Goal: Task Accomplishment & Management: Complete application form

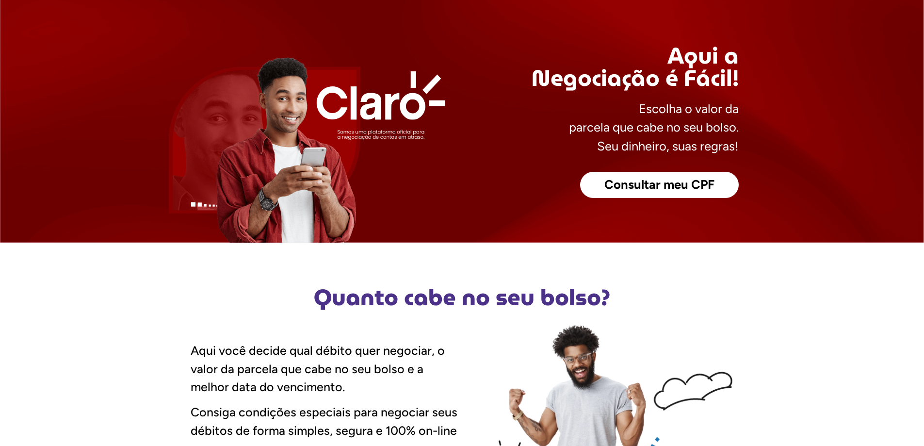
click at [661, 181] on span "Consultar meu CPF" at bounding box center [659, 184] width 110 height 13
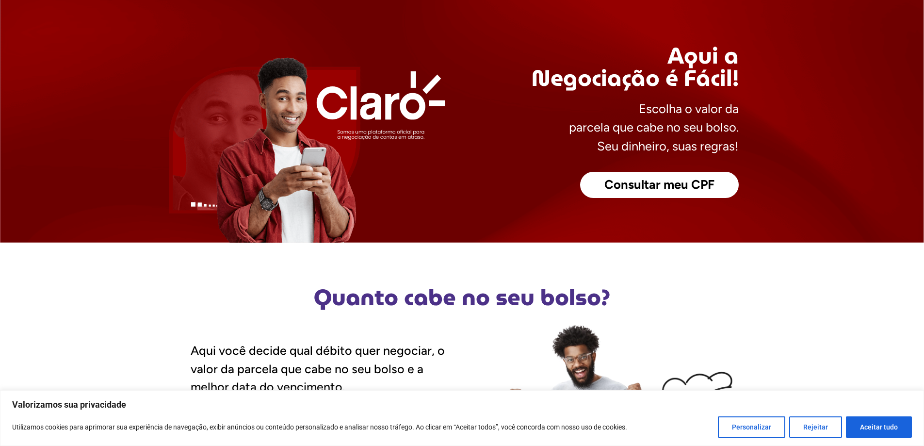
click at [634, 188] on span "Consultar meu CPF" at bounding box center [659, 184] width 110 height 13
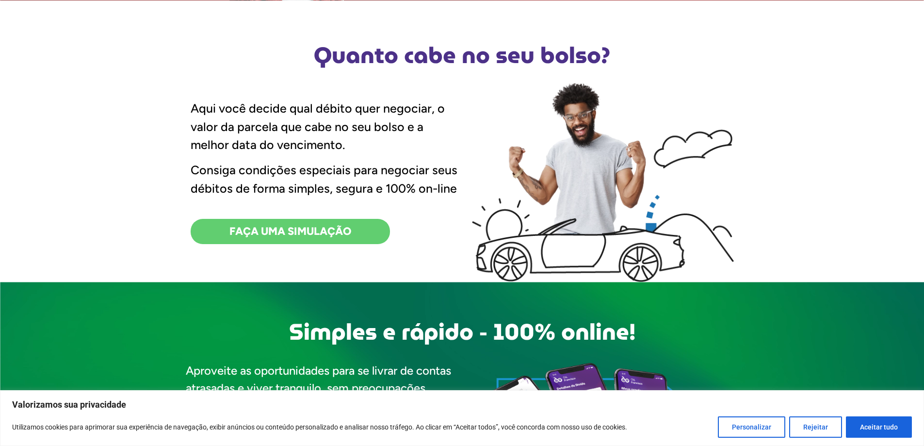
scroll to position [242, 0]
click at [868, 426] on button "Aceitar tudo" at bounding box center [879, 426] width 66 height 21
checkbox input "true"
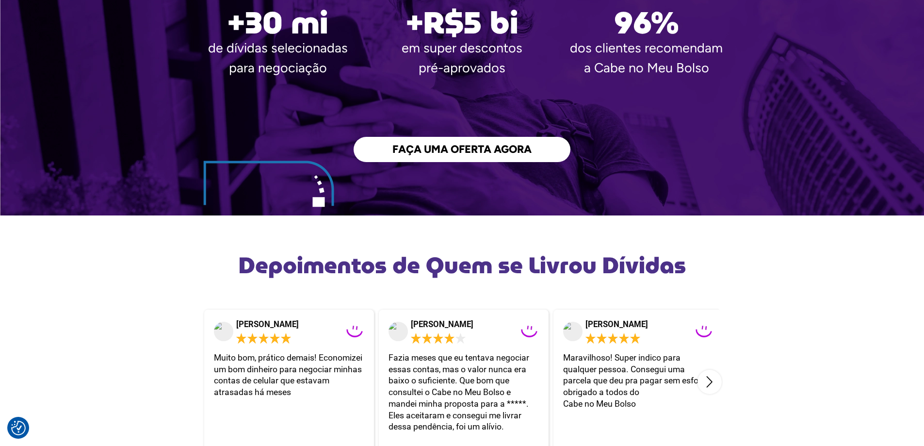
scroll to position [1503, 0]
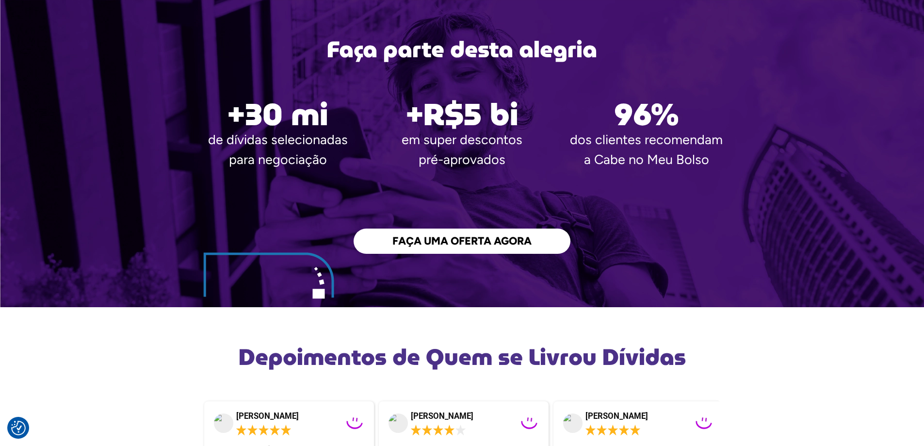
click at [465, 250] on link "FAÇA UMA OFERTA AGORA" at bounding box center [462, 240] width 217 height 25
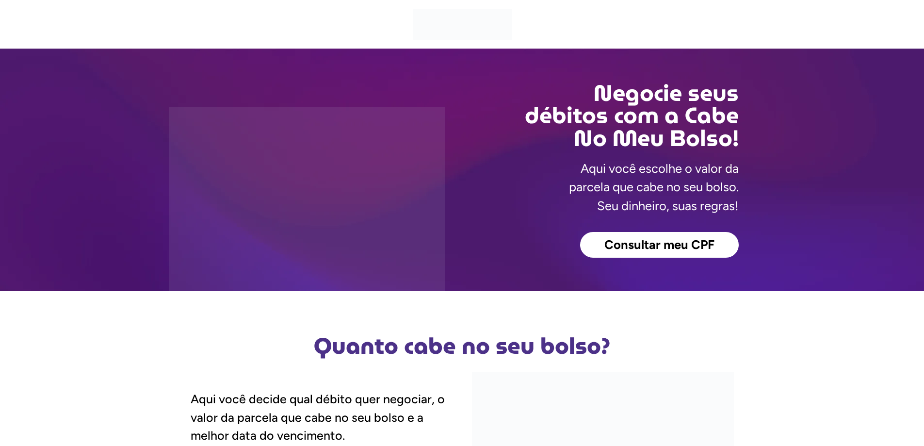
click at [658, 241] on span "Consultar meu CPF" at bounding box center [659, 245] width 110 height 13
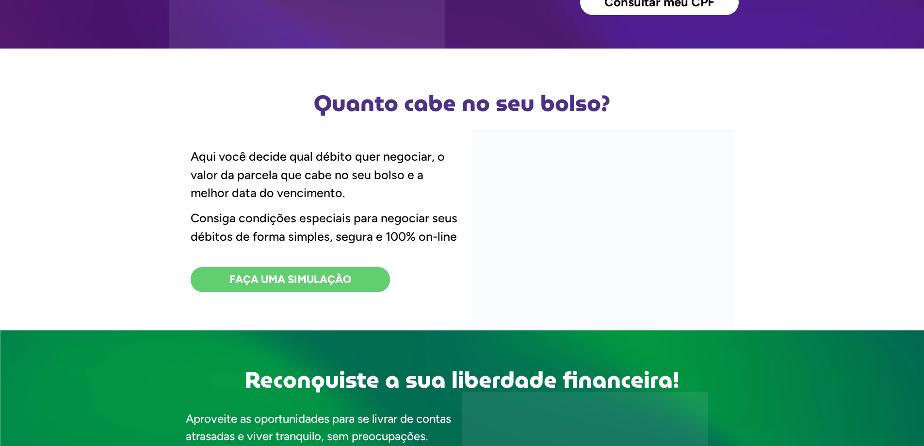
click at [373, 285] on link "FAÇA UMA SIMULAÇÃO" at bounding box center [290, 279] width 199 height 25
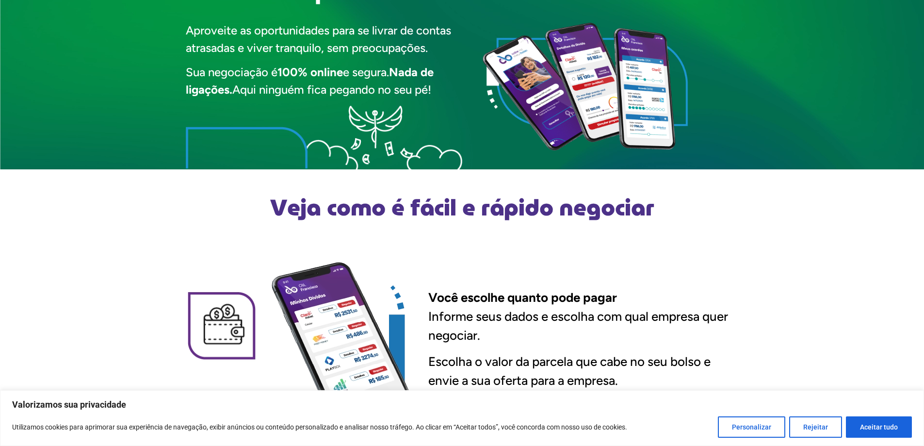
scroll to position [776, 0]
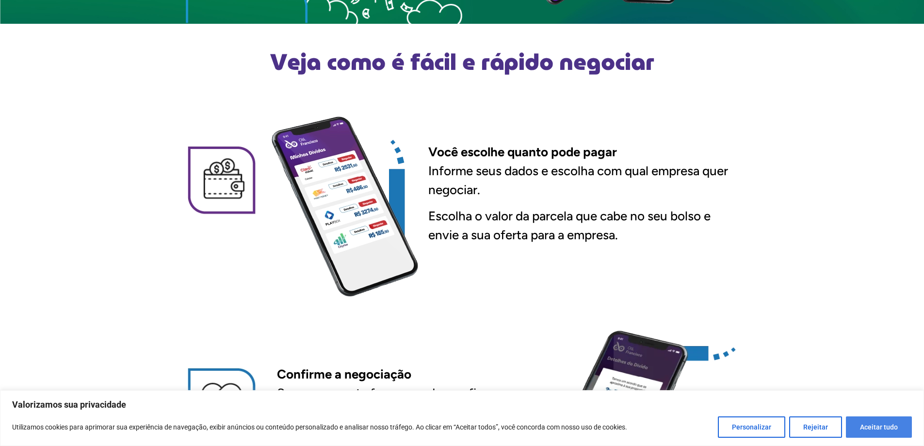
click at [871, 423] on button "Aceitar tudo" at bounding box center [879, 426] width 66 height 21
checkbox input "true"
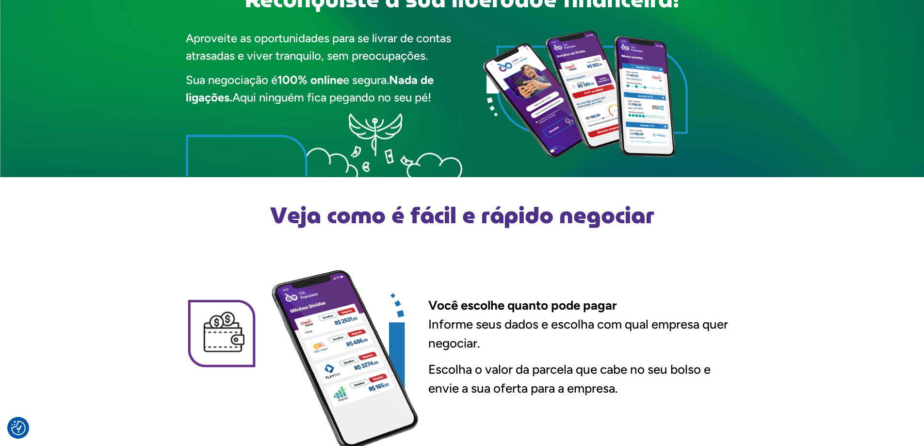
scroll to position [485, 0]
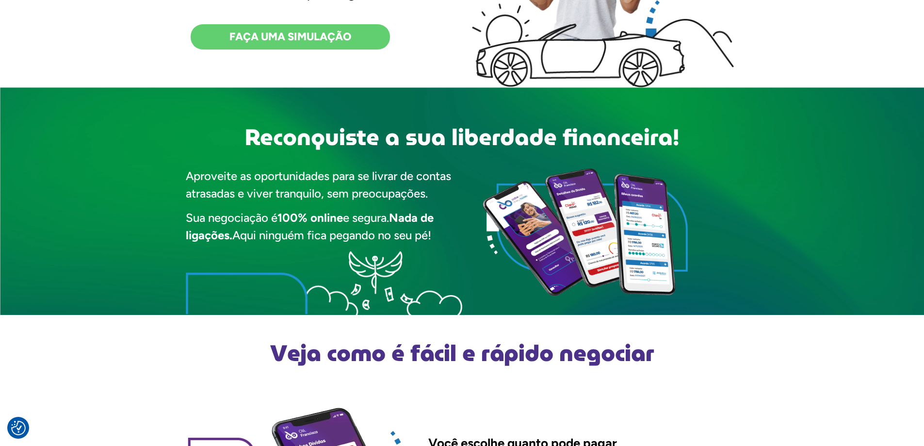
click at [314, 32] on span "FAÇA UMA SIMULAÇÃO" at bounding box center [290, 37] width 122 height 11
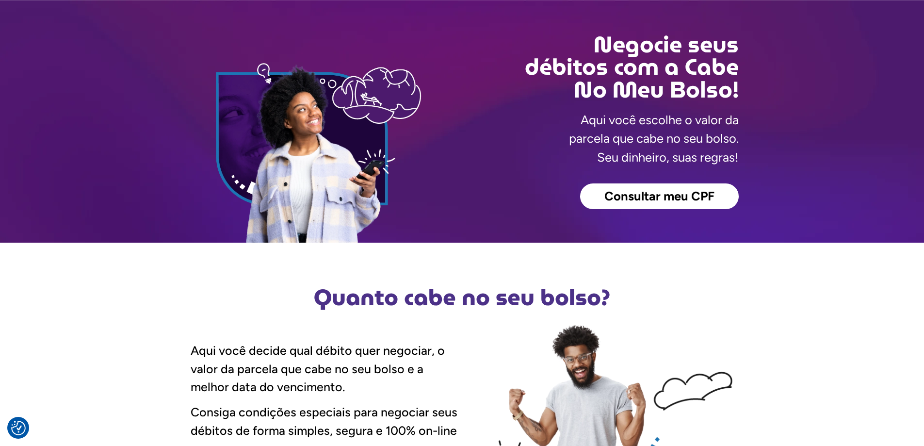
scroll to position [0, 0]
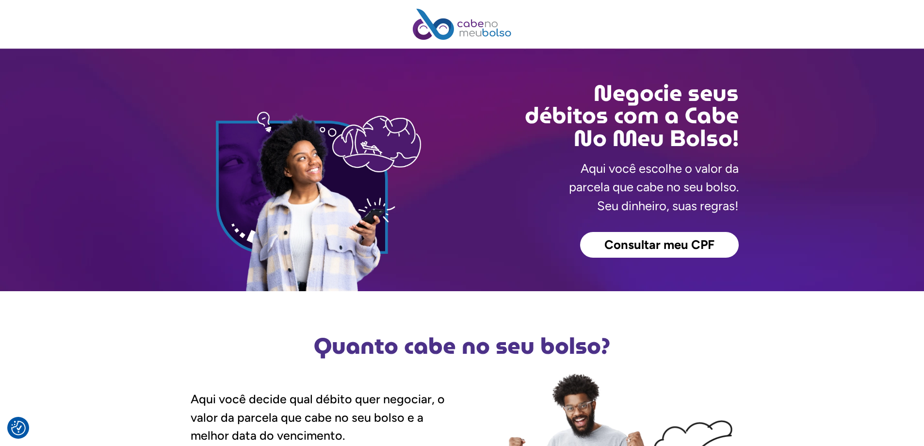
click at [679, 247] on span "Consultar meu CPF" at bounding box center [659, 245] width 110 height 13
click at [713, 247] on span "Consultar meu CPF" at bounding box center [659, 245] width 110 height 13
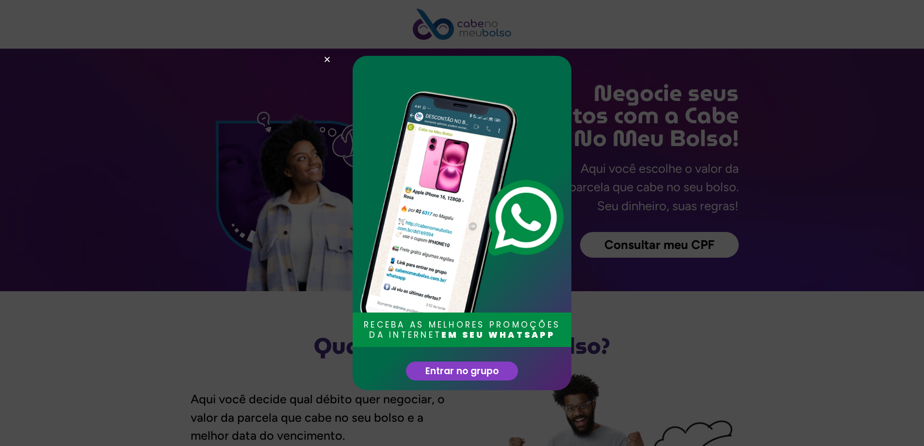
click at [276, 319] on div "RECEBA AS MELHORES PROMOÇÕES DA INTERNET EM SEU WHATSAPP Entrar no grupo" at bounding box center [462, 223] width 924 height 446
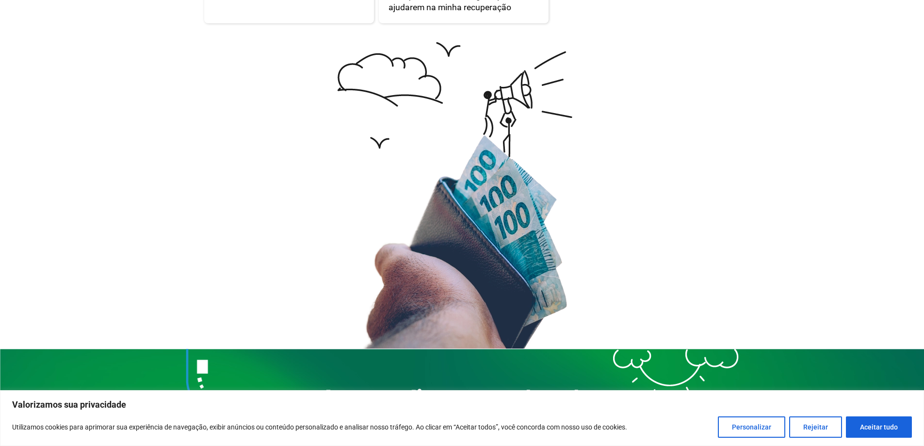
scroll to position [1899, 0]
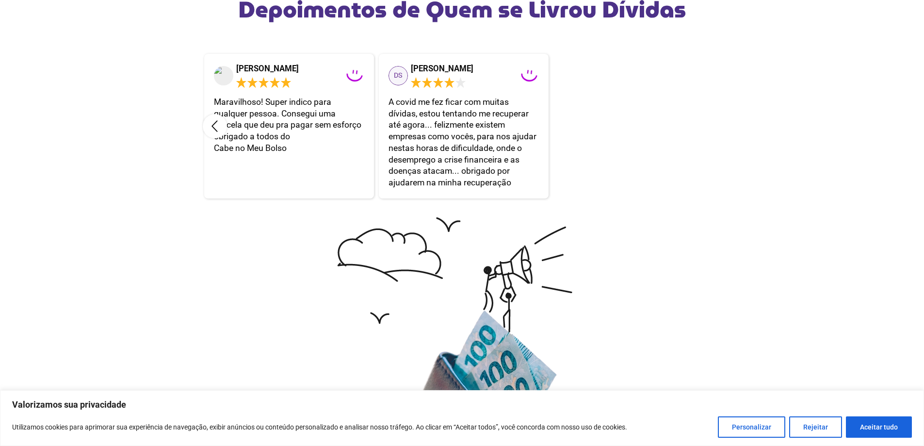
click at [857, 435] on button "Aceitar tudo" at bounding box center [879, 426] width 66 height 21
checkbox input "true"
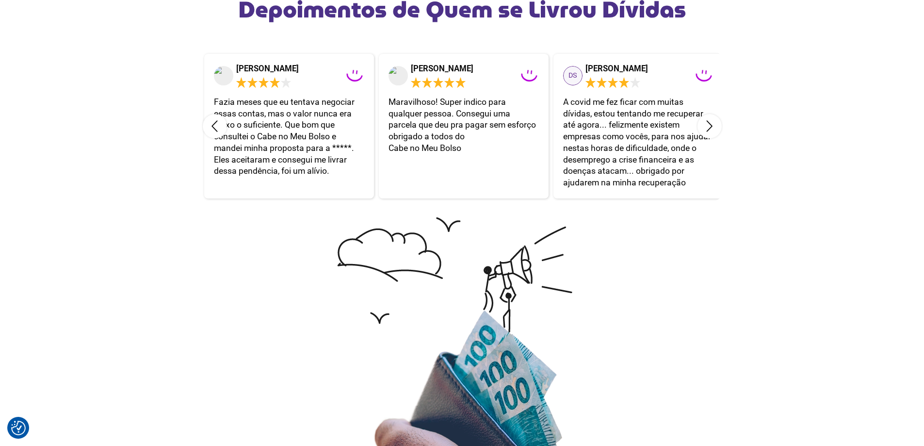
scroll to position [0, 0]
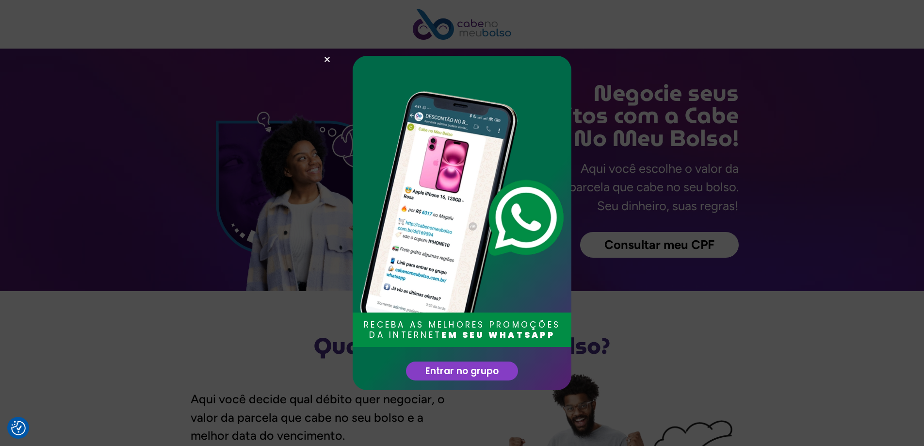
click at [218, 322] on div "RECEBA AS MELHORES PROMOÇÕES DA INTERNET EM SEU WHATSAPP Entrar no grupo" at bounding box center [462, 223] width 924 height 446
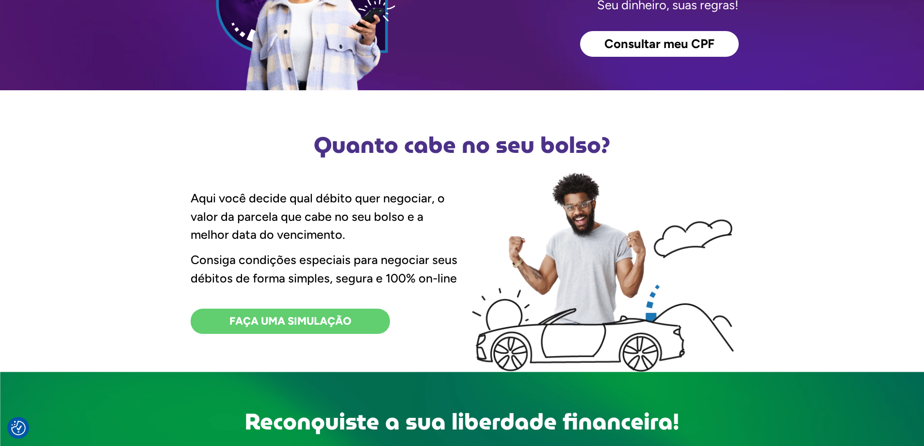
scroll to position [242, 0]
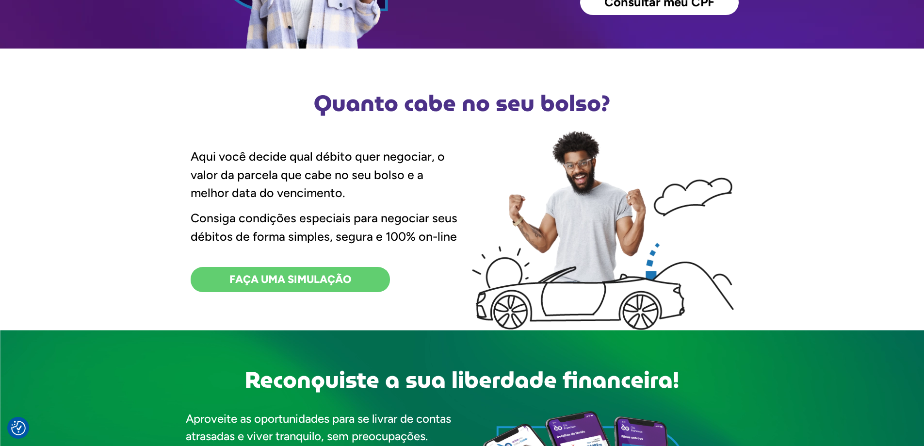
click at [363, 277] on link "FAÇA UMA SIMULAÇÃO" at bounding box center [290, 279] width 199 height 25
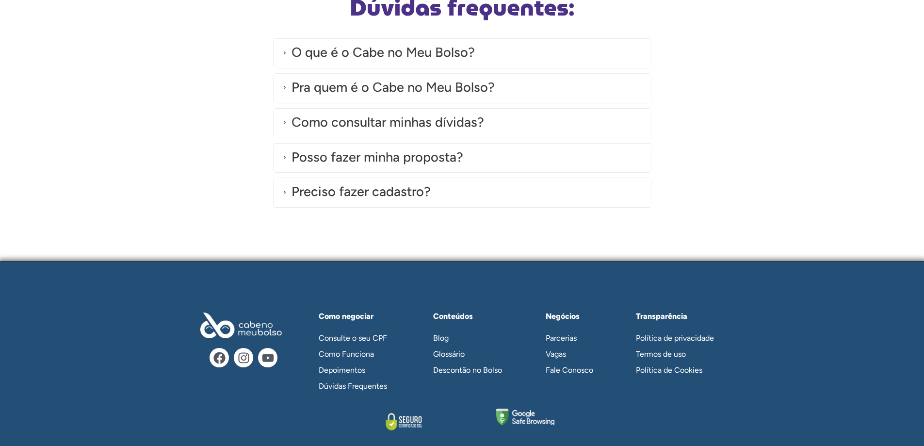
scroll to position [2716, 0]
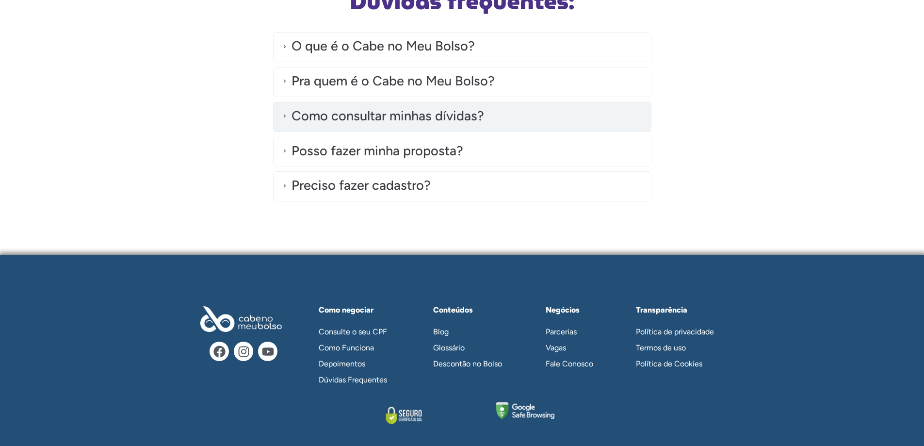
click at [379, 115] on div "Como consultar minhas dívidas?" at bounding box center [387, 116] width 193 height 20
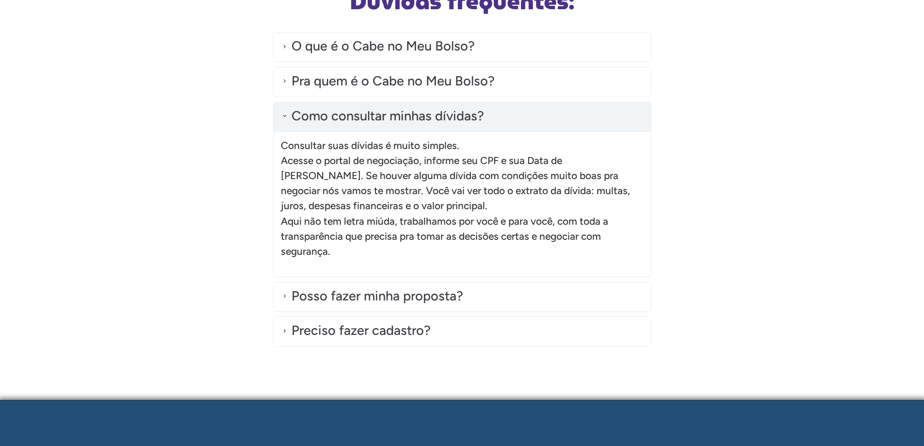
click at [379, 115] on div "Como consultar minhas dívidas?" at bounding box center [387, 116] width 193 height 20
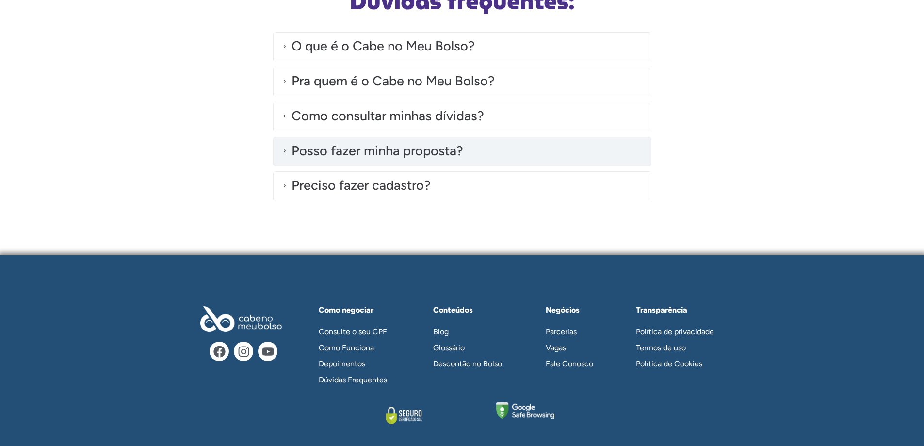
click at [356, 154] on div "Posso fazer minha proposta?" at bounding box center [377, 151] width 172 height 20
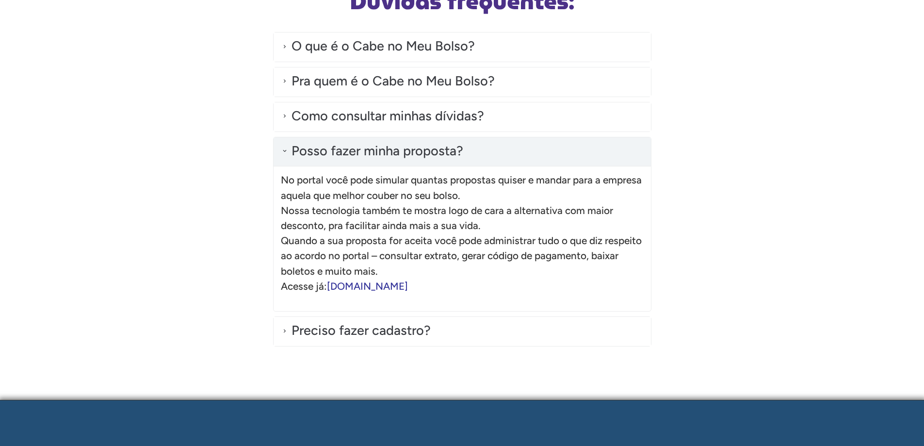
click at [376, 287] on link "[DOMAIN_NAME]" at bounding box center [367, 286] width 81 height 12
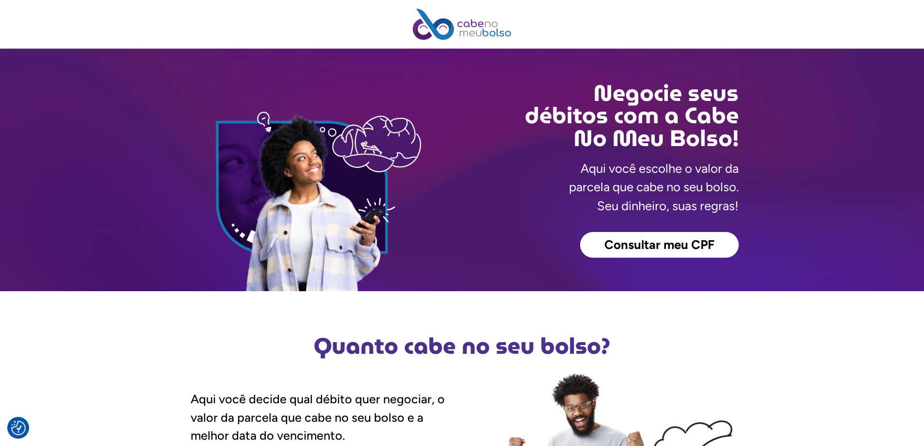
click at [660, 240] on span "Consultar meu CPF" at bounding box center [659, 245] width 110 height 13
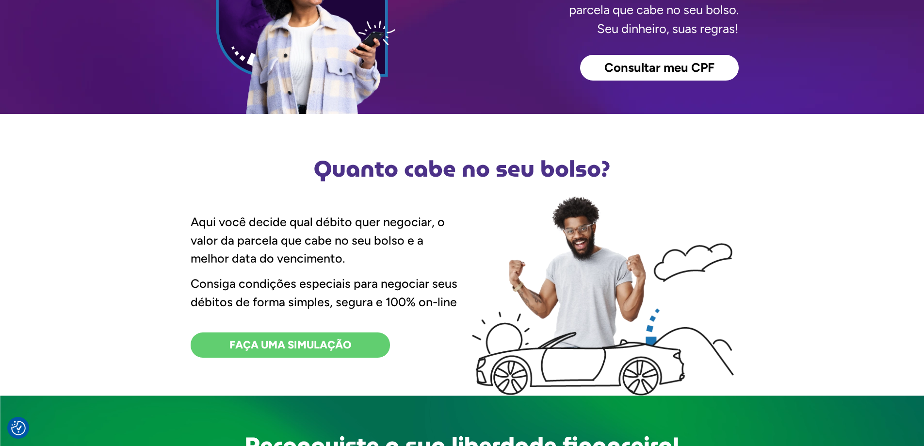
scroll to position [194, 0]
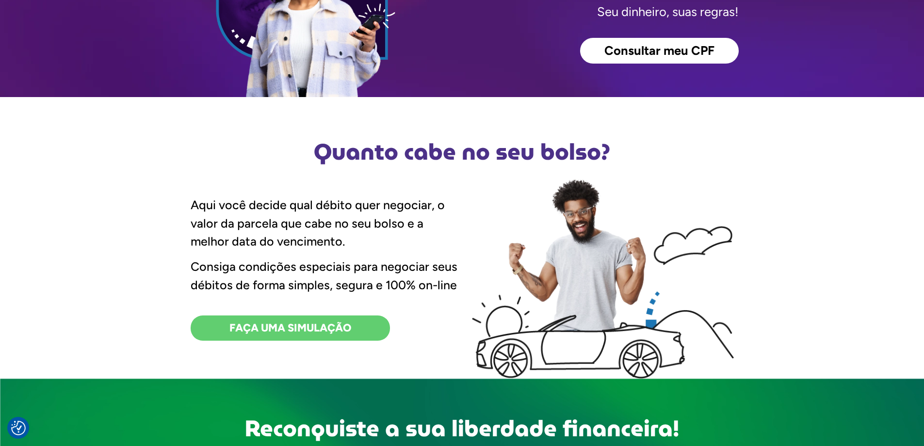
click at [315, 323] on span "FAÇA UMA SIMULAÇÃO" at bounding box center [290, 327] width 122 height 11
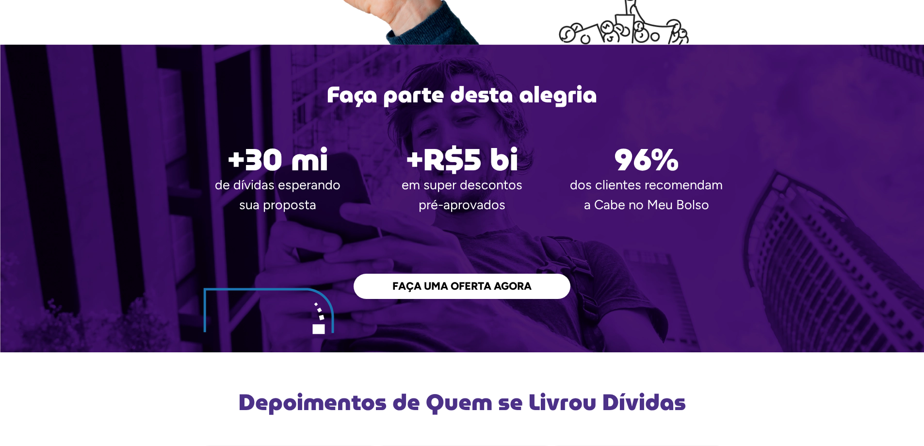
scroll to position [1649, 0]
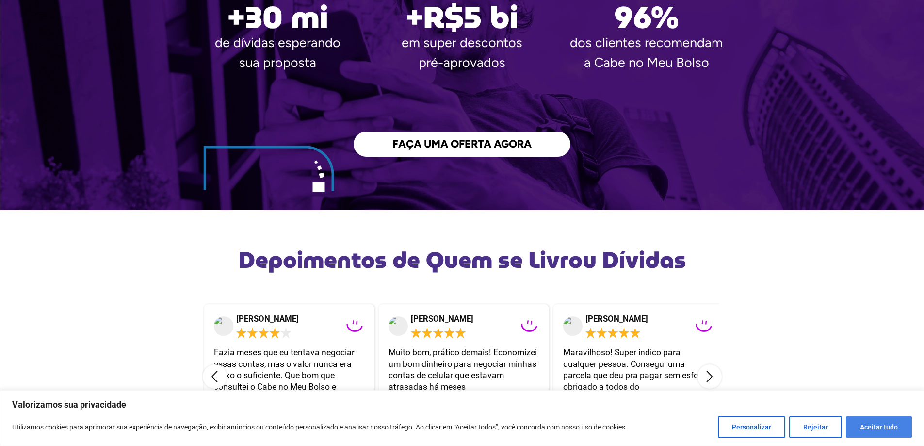
click at [893, 427] on button "Aceitar tudo" at bounding box center [879, 426] width 66 height 21
checkbox input "true"
